Goal: Task Accomplishment & Management: Use online tool/utility

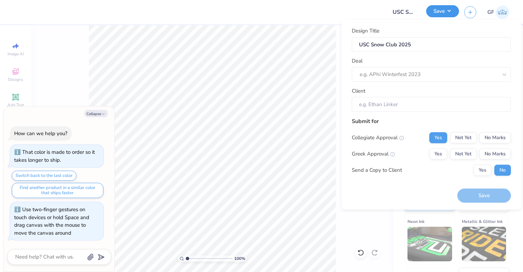
click at [435, 13] on button "Save" at bounding box center [442, 11] width 33 height 12
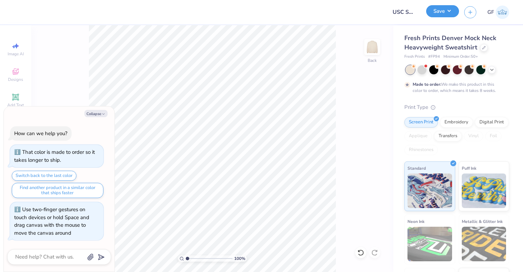
click at [443, 10] on button "Save" at bounding box center [442, 11] width 33 height 12
type textarea "x"
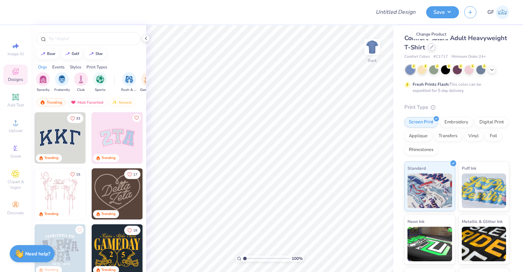
click at [429, 48] on div at bounding box center [432, 47] width 8 height 8
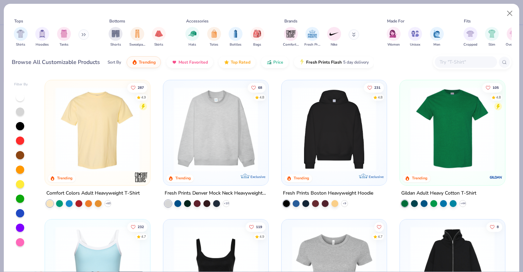
click at [233, 128] on img at bounding box center [215, 129] width 91 height 84
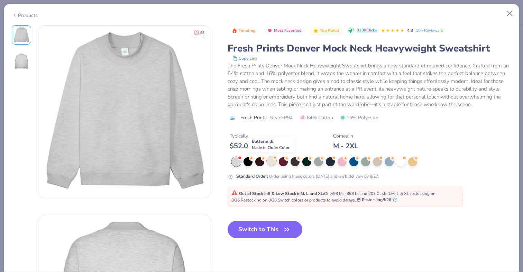
click at [270, 163] on div at bounding box center [271, 161] width 9 height 9
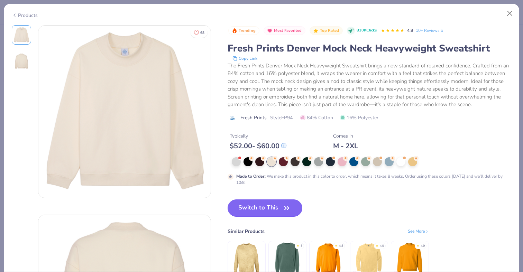
click at [265, 208] on button "Switch to This" at bounding box center [265, 208] width 75 height 17
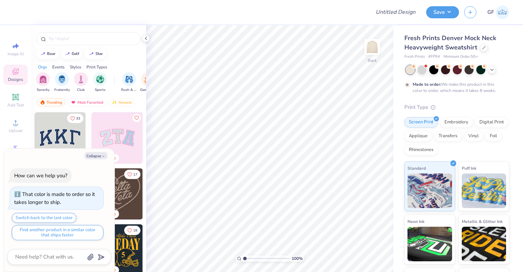
click at [432, 56] on span "# FP94" at bounding box center [434, 57] width 12 height 6
copy span "FP94"
click at [419, 41] on span "Fresh Prints Denver Mock Neck Heavyweight Sweatshirt" at bounding box center [450, 43] width 92 height 18
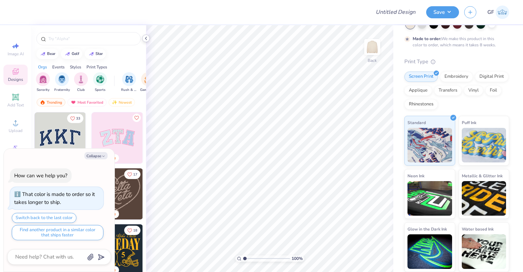
click at [145, 37] on icon at bounding box center [146, 39] width 6 height 6
type textarea "x"
